Goal: Task Accomplishment & Management: Use online tool/utility

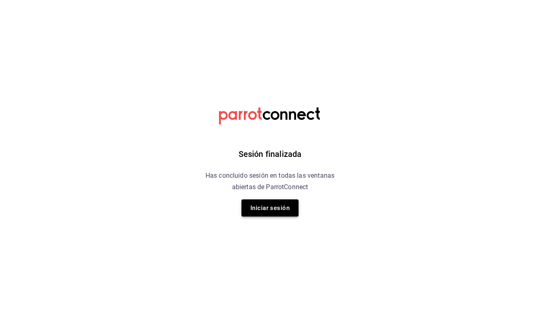
click at [276, 207] on button "Iniciar sesión" at bounding box center [270, 207] width 57 height 17
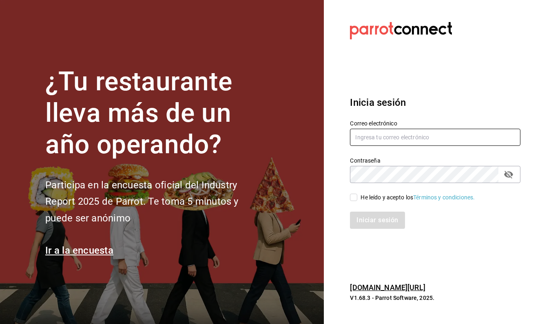
type input "nathalibaez21@gmail.com"
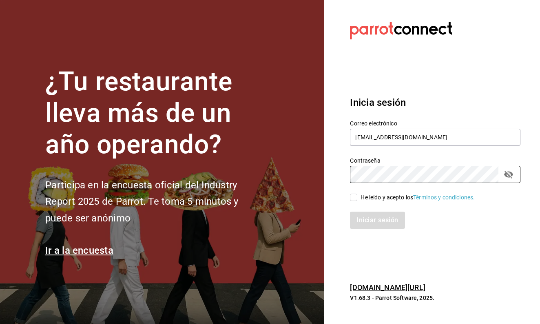
click at [361, 198] on div "He leído y acepto los Términos y condiciones." at bounding box center [418, 197] width 114 height 9
click at [358, 198] on input "He leído y acepto los Términos y condiciones." at bounding box center [353, 196] width 7 height 7
checkbox input "true"
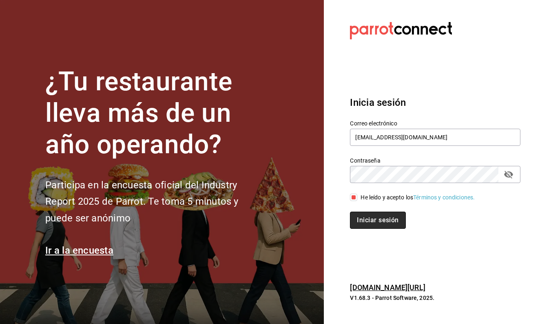
click at [356, 224] on button "Iniciar sesión" at bounding box center [378, 219] width 56 height 17
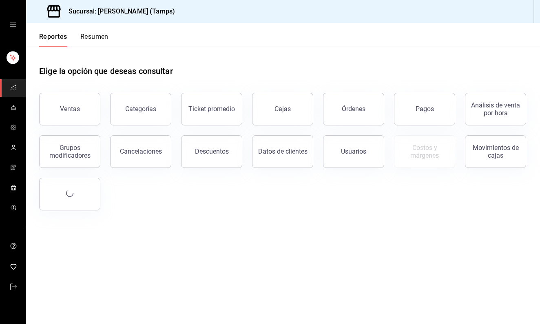
drag, startPoint x: 406, startPoint y: 42, endPoint x: 240, endPoint y: 25, distance: 166.6
click at [240, 25] on header "Reportes Resumen" at bounding box center [283, 35] width 514 height 24
click at [59, 98] on button "Ventas" at bounding box center [69, 109] width 61 height 33
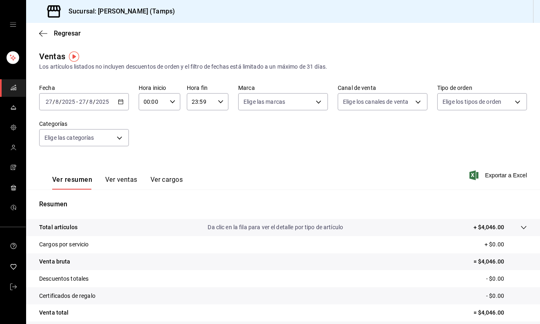
click at [118, 98] on div "[DATE] [DATE] - [DATE] [DATE]" at bounding box center [84, 101] width 90 height 17
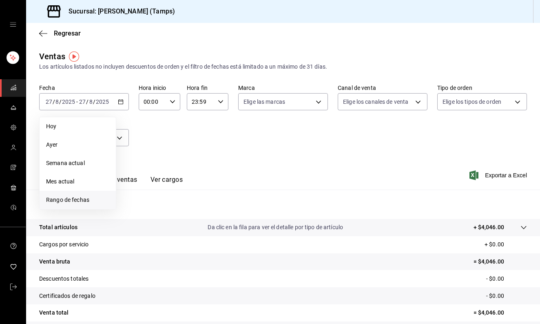
click at [66, 202] on span "Rango de fechas" at bounding box center [77, 200] width 63 height 9
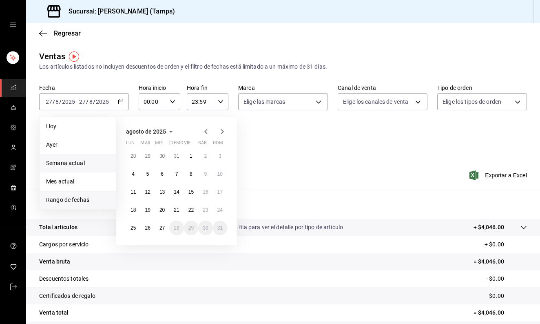
click at [66, 169] on li "Semana actual" at bounding box center [78, 163] width 76 height 18
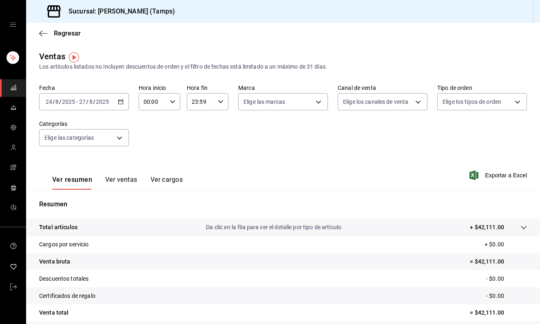
scroll to position [0, 0]
click at [117, 109] on div "[DATE] [DATE] - [DATE] [DATE]" at bounding box center [84, 101] width 90 height 17
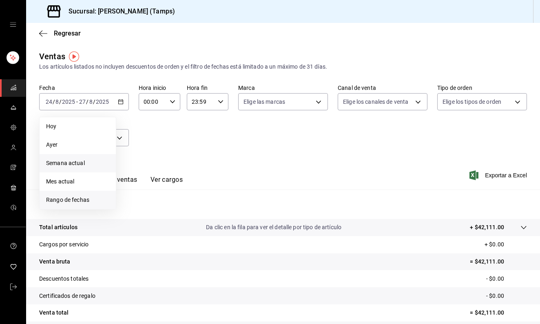
click at [99, 196] on span "Rango de fechas" at bounding box center [77, 200] width 63 height 9
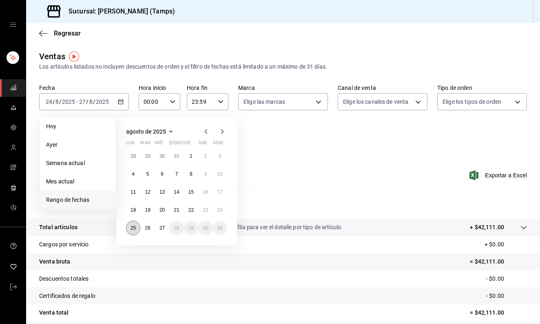
click at [131, 229] on abbr "25" at bounding box center [133, 228] width 5 height 6
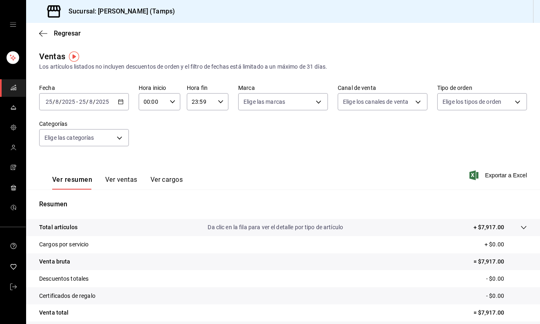
click at [123, 101] on \(Stroke\) "button" at bounding box center [120, 102] width 5 height 4
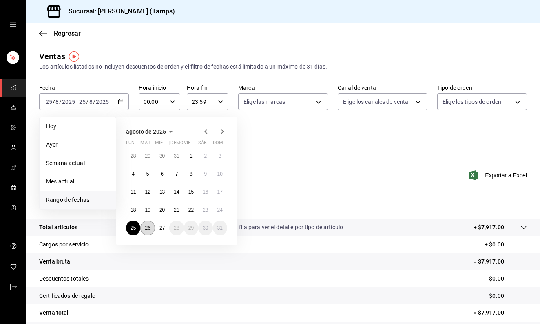
click at [150, 229] on abbr "26" at bounding box center [147, 228] width 5 height 6
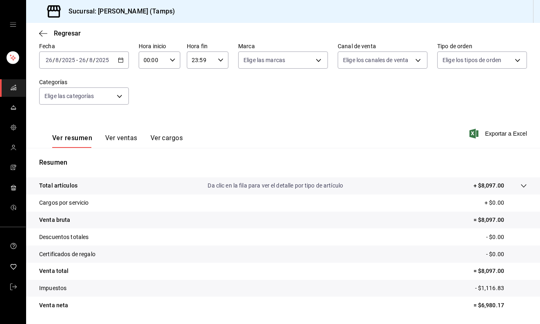
scroll to position [42, 0]
click at [7, 8] on div "mailbox folders" at bounding box center [13, 24] width 26 height 49
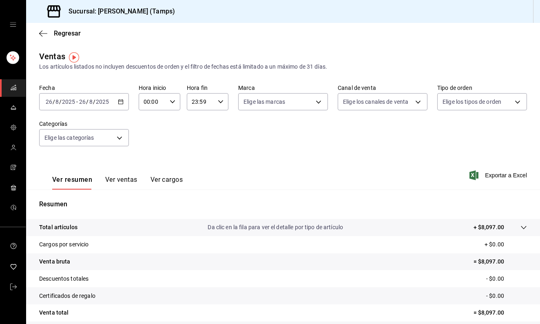
scroll to position [0, 0]
click at [123, 104] on div "[DATE] [DATE] - [DATE] [DATE]" at bounding box center [84, 101] width 90 height 17
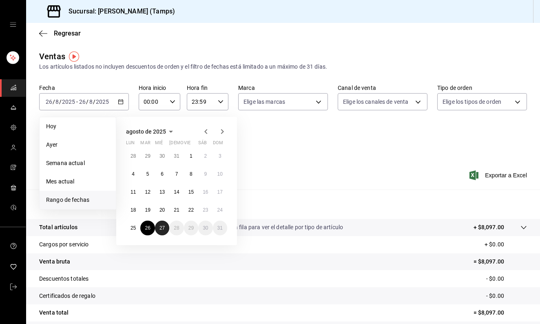
click at [159, 231] on button "27" at bounding box center [162, 227] width 14 height 15
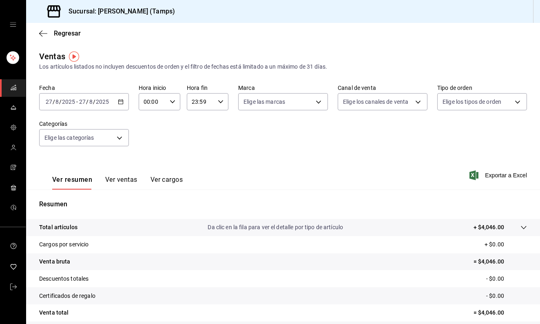
click at [60, 37] on div "Regresar" at bounding box center [283, 33] width 514 height 21
click at [47, 32] on icon "button" at bounding box center [43, 33] width 8 height 7
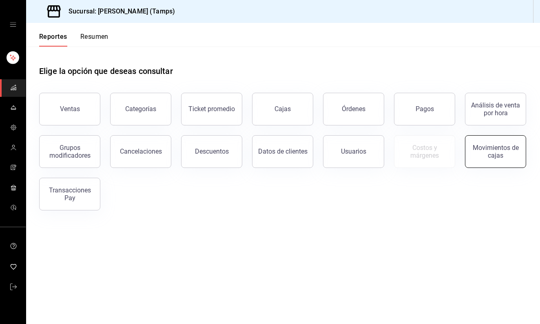
click at [496, 149] on div "Movimientos de cajas" at bounding box center [496, 152] width 51 height 16
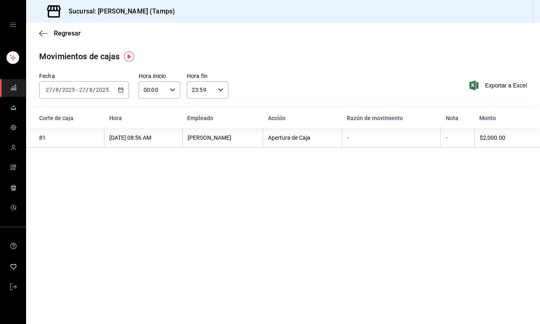
click at [122, 92] on \(Stroke\) "button" at bounding box center [120, 90] width 5 height 4
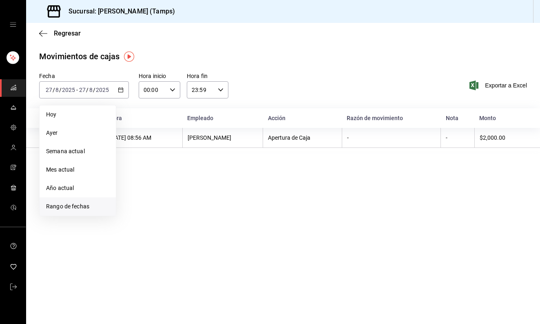
click at [76, 202] on li "Rango de fechas" at bounding box center [78, 206] width 76 height 18
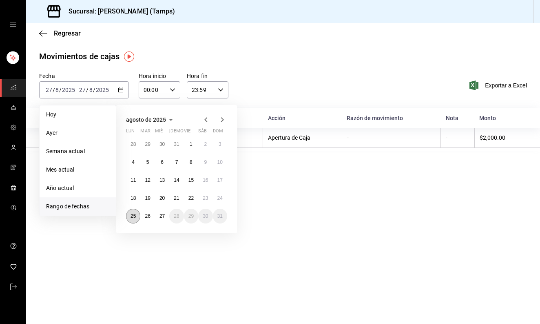
click at [138, 219] on button "25" at bounding box center [133, 216] width 14 height 15
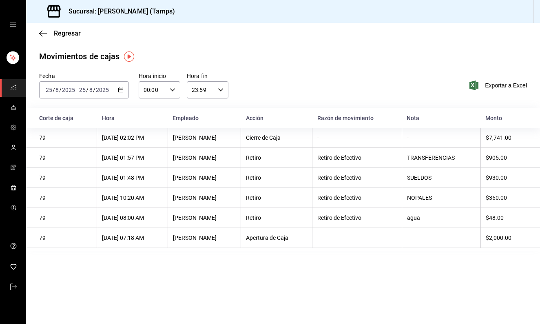
click at [124, 91] on div "[DATE] [DATE] - [DATE] [DATE]" at bounding box center [84, 89] width 90 height 17
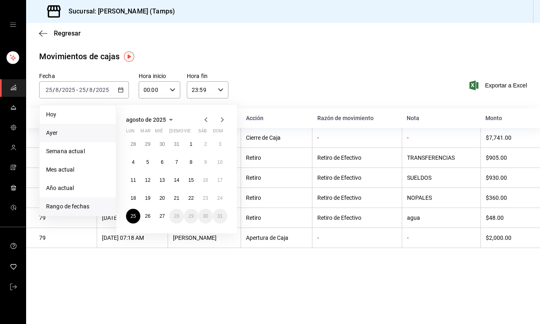
click at [83, 137] on span "Ayer" at bounding box center [77, 133] width 63 height 9
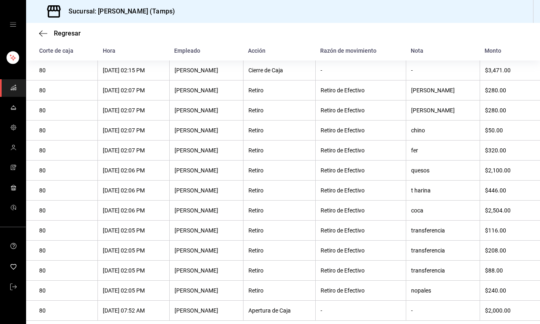
scroll to position [67, 0]
